Goal: Task Accomplishment & Management: Complete application form

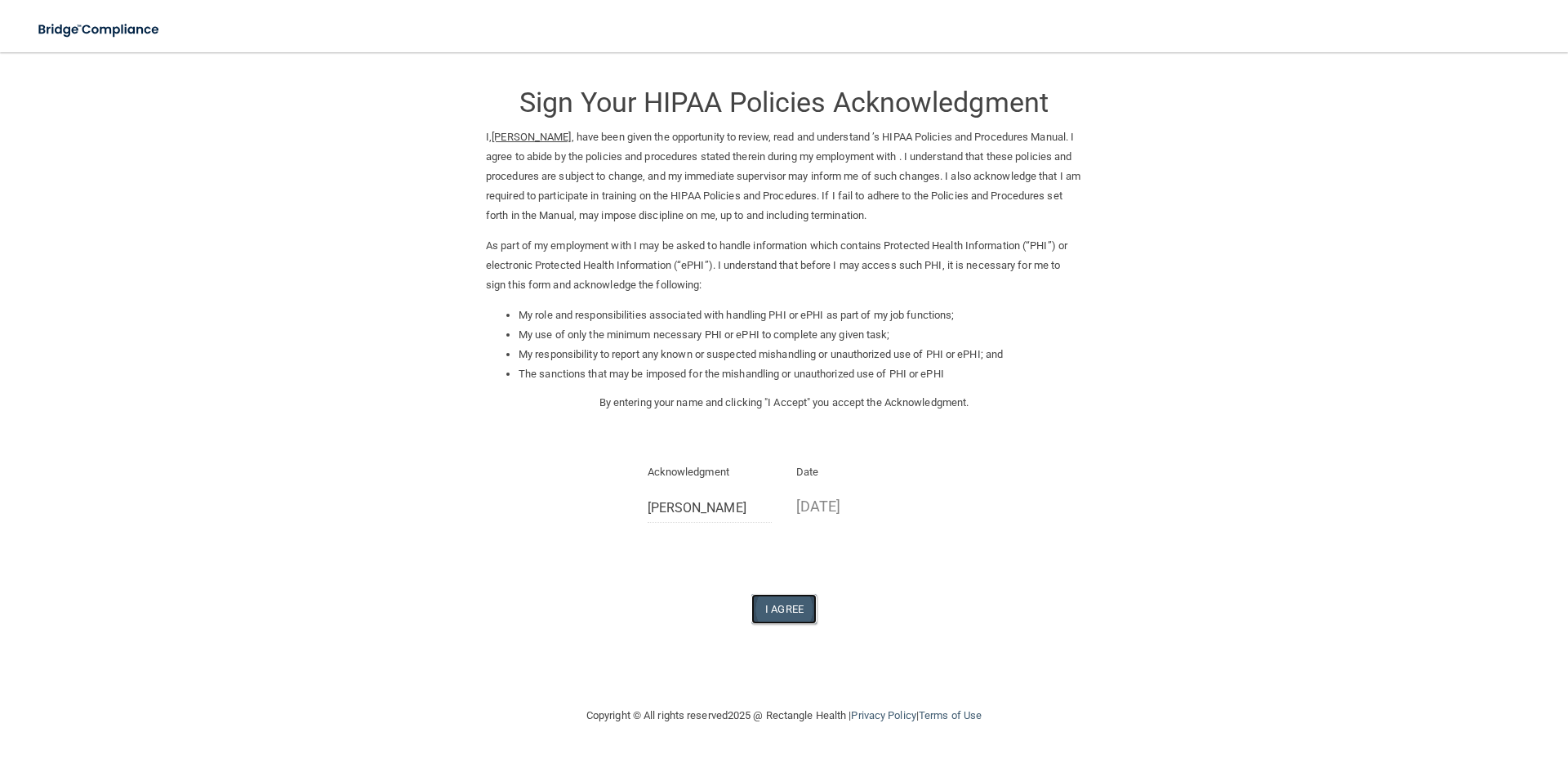
drag, startPoint x: 774, startPoint y: 609, endPoint x: 791, endPoint y: 606, distance: 17.3
click at [776, 609] on button "I Agree" at bounding box center [784, 609] width 66 height 30
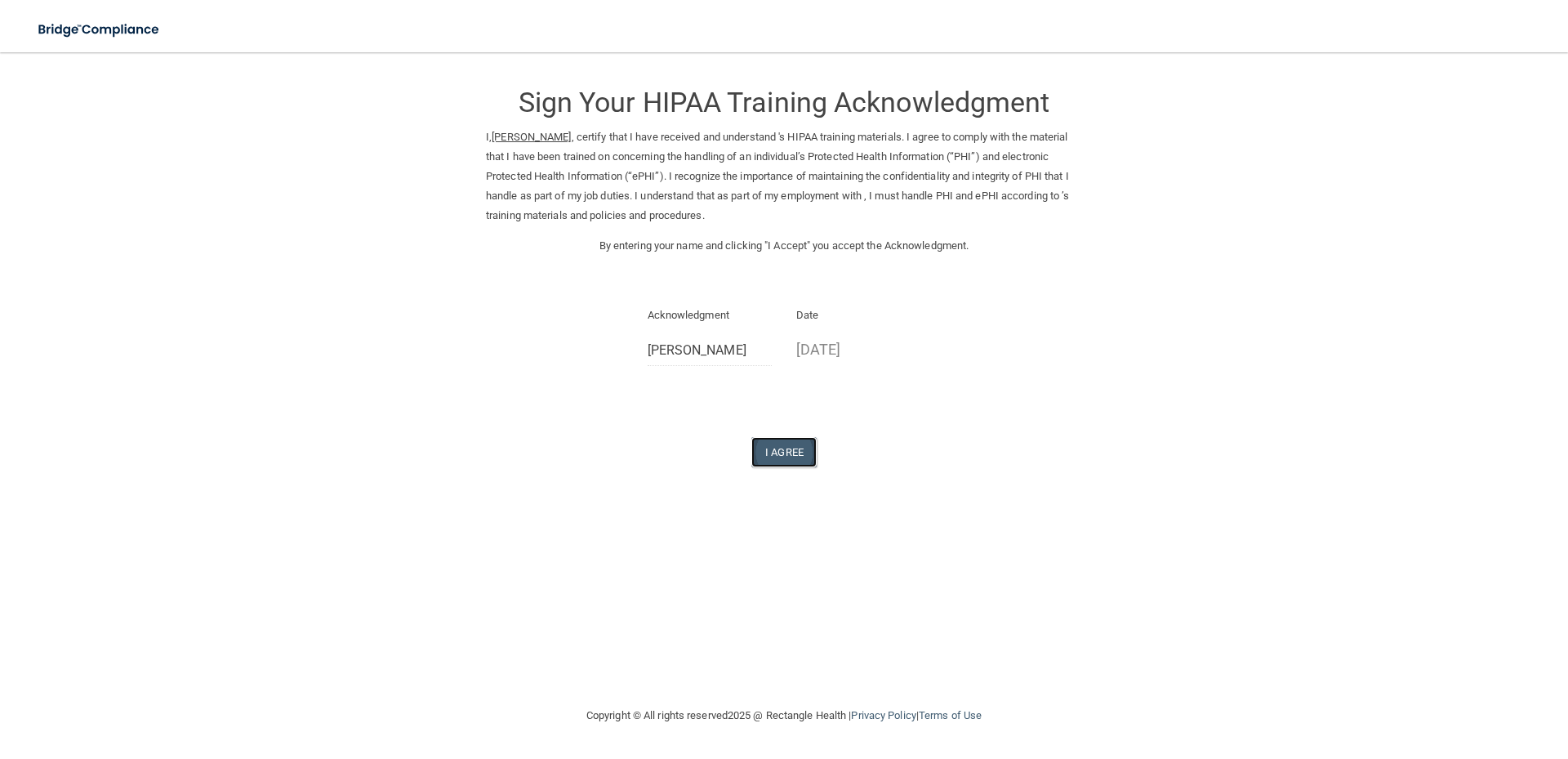
click at [794, 457] on button "I Agree" at bounding box center [784, 452] width 66 height 30
